Goal: Task Accomplishment & Management: Use online tool/utility

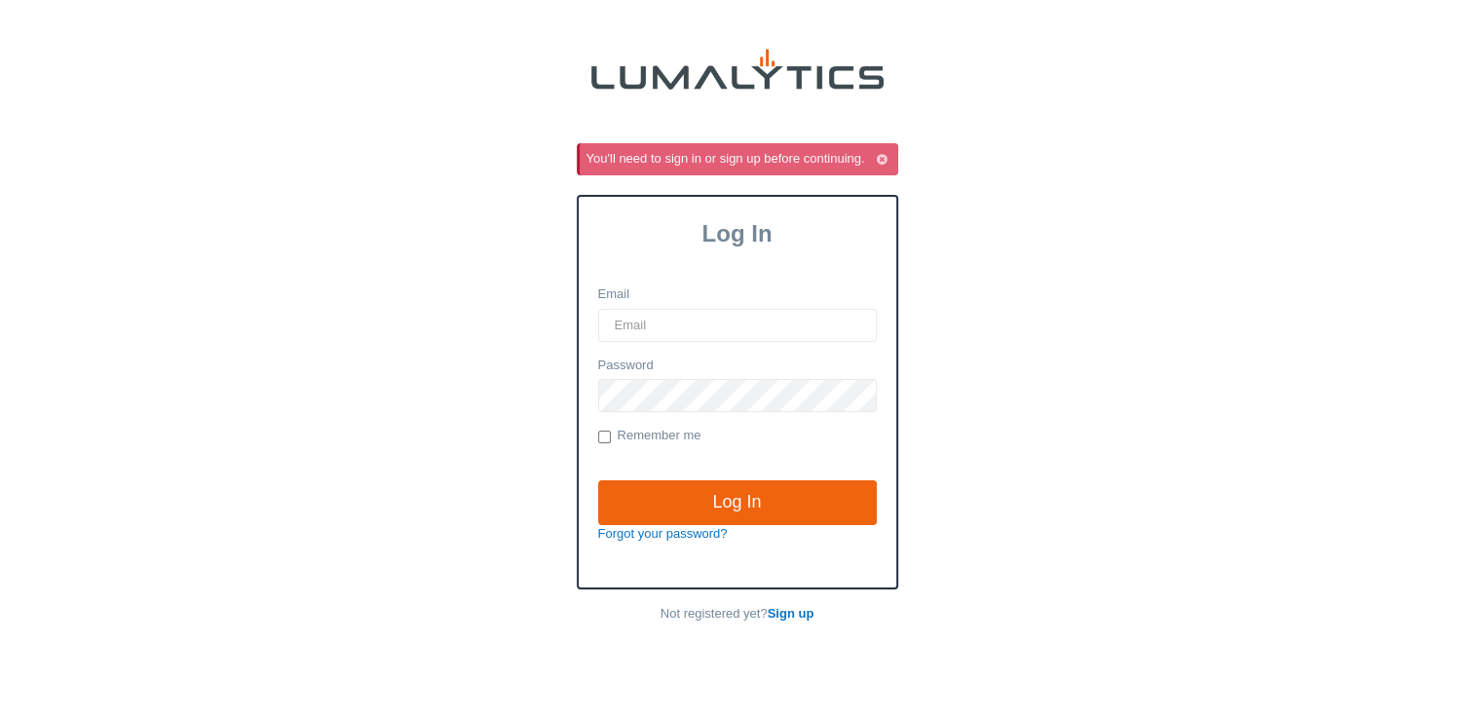
type input "jthompson@valleytruckparts.com"
click at [605, 439] on input "Remember me" at bounding box center [604, 437] width 13 height 13
checkbox input "true"
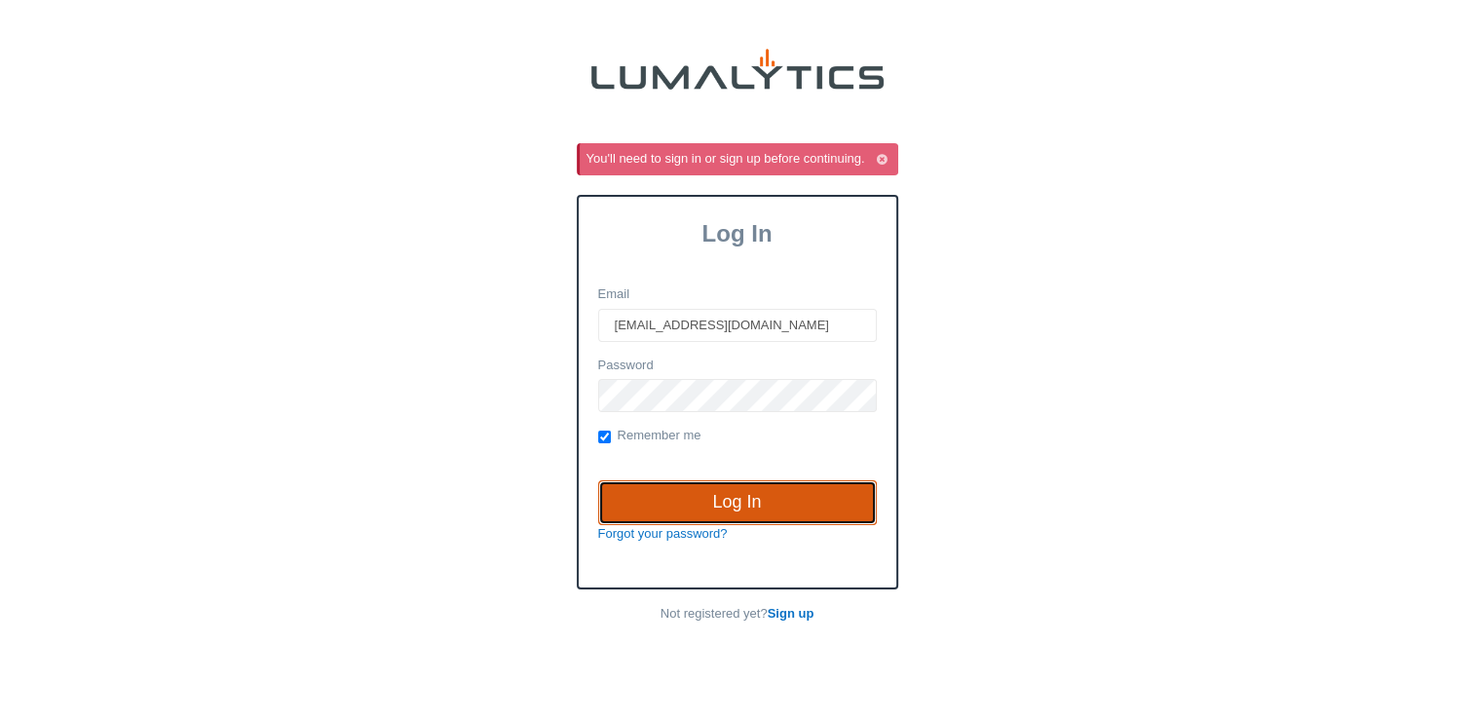
click at [702, 499] on input "Log In" at bounding box center [737, 502] width 279 height 45
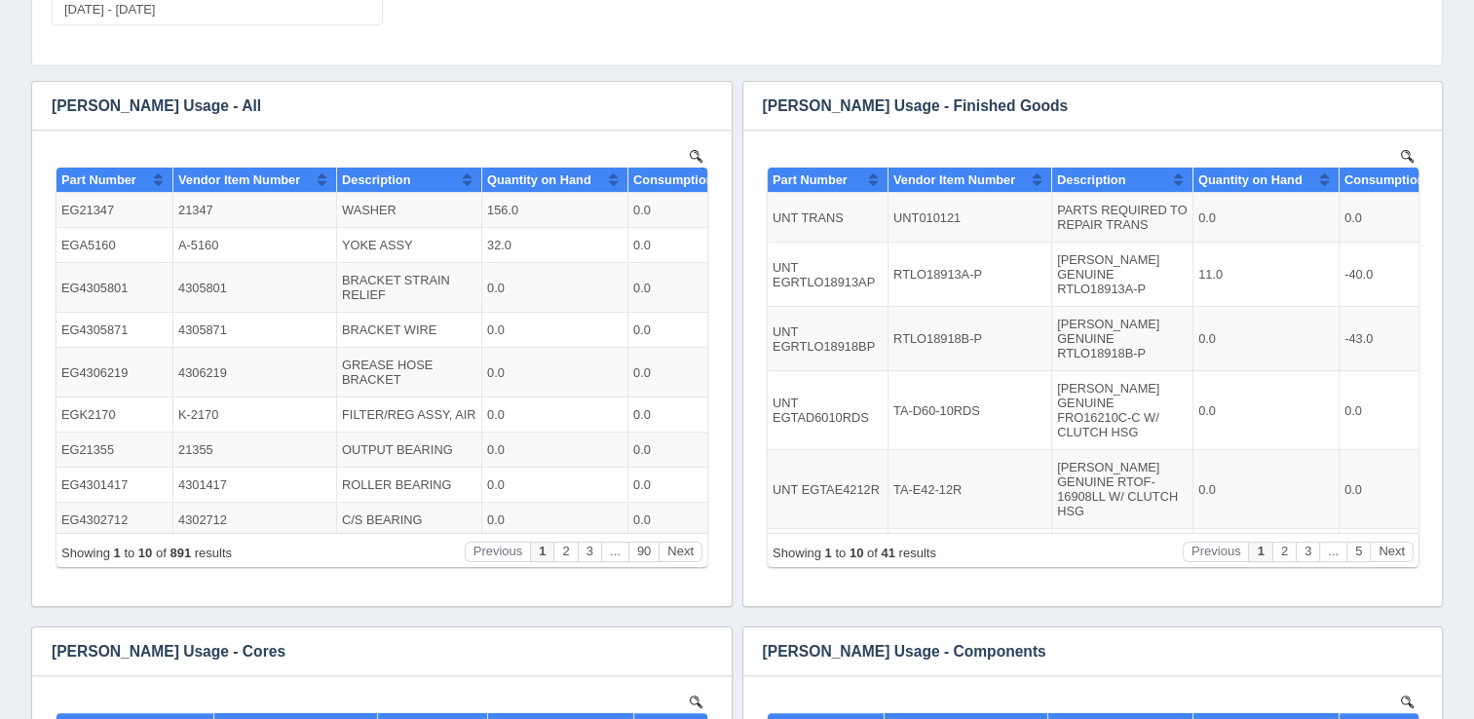
scroll to position [243, 0]
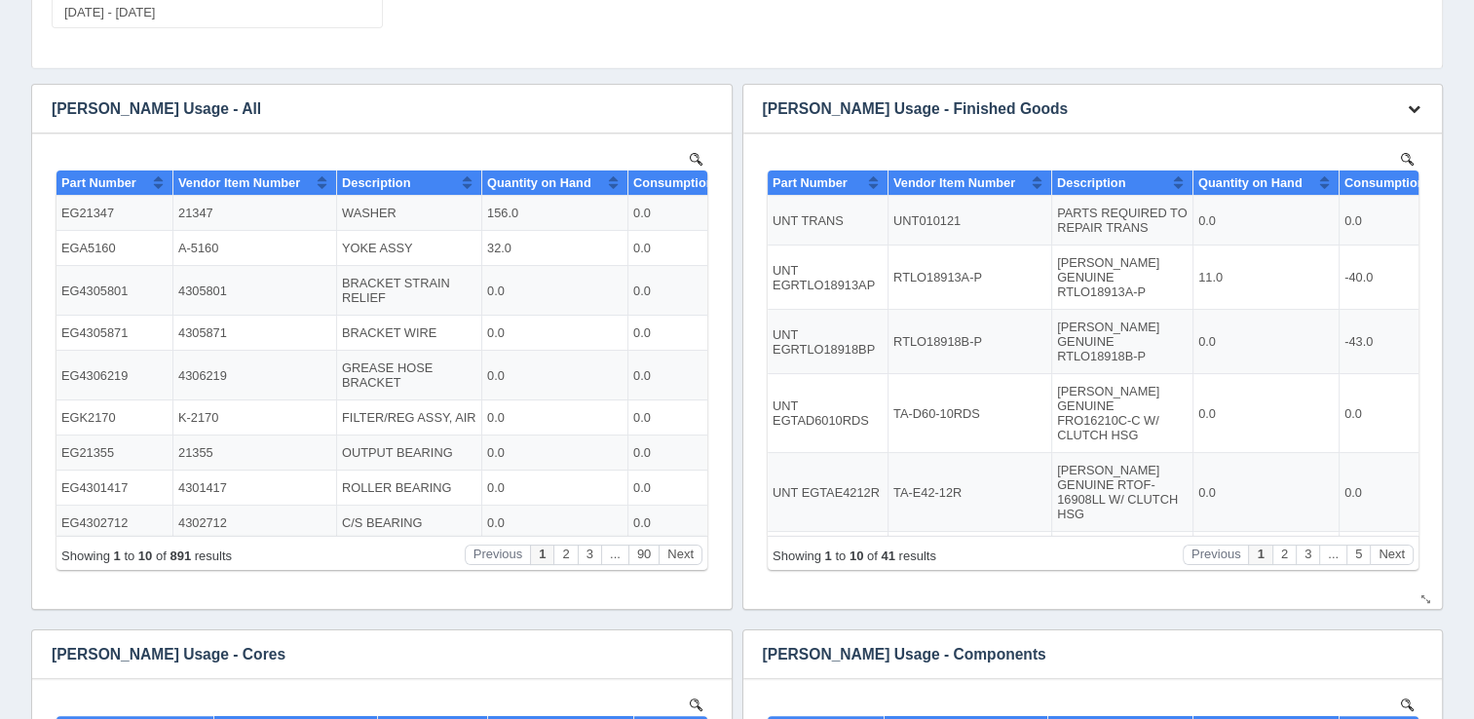
click at [1409, 105] on icon "button" at bounding box center [1414, 108] width 13 height 13
click at [1356, 134] on link "Download CSV" at bounding box center [1350, 138] width 156 height 28
